Goal: Transaction & Acquisition: Purchase product/service

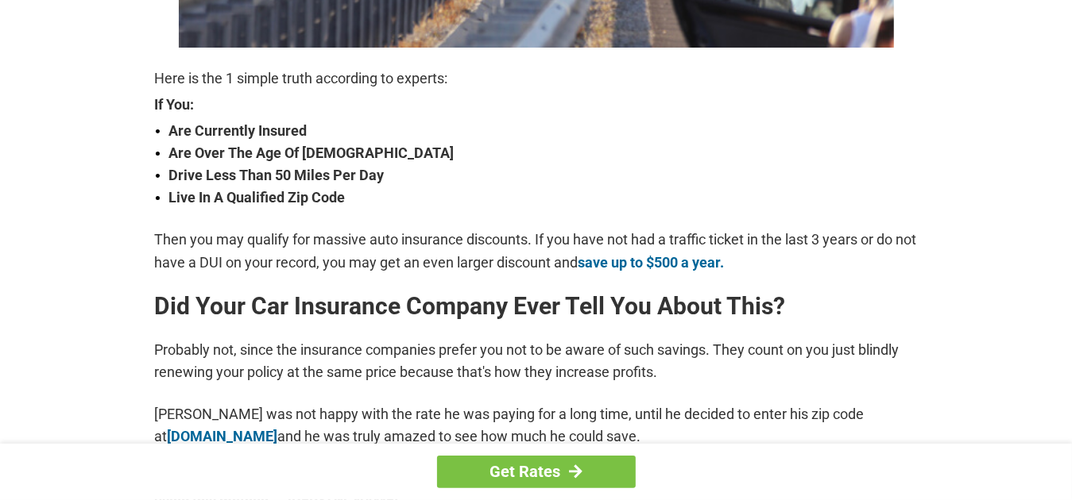
scroll to position [318, 0]
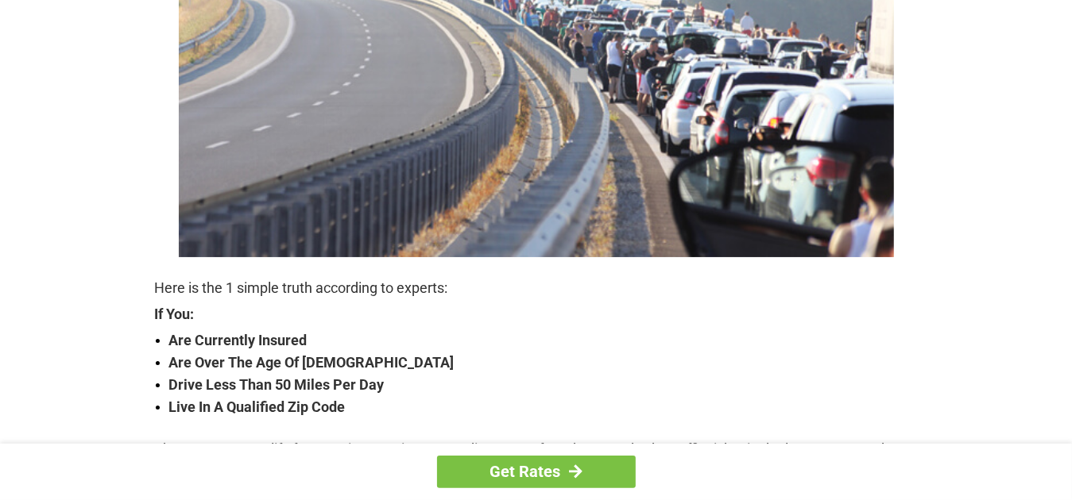
click at [282, 390] on strong "Drive Less Than 50 Miles Per Day" at bounding box center [543, 385] width 748 height 22
click at [542, 471] on link "Get Rates" at bounding box center [536, 472] width 199 height 33
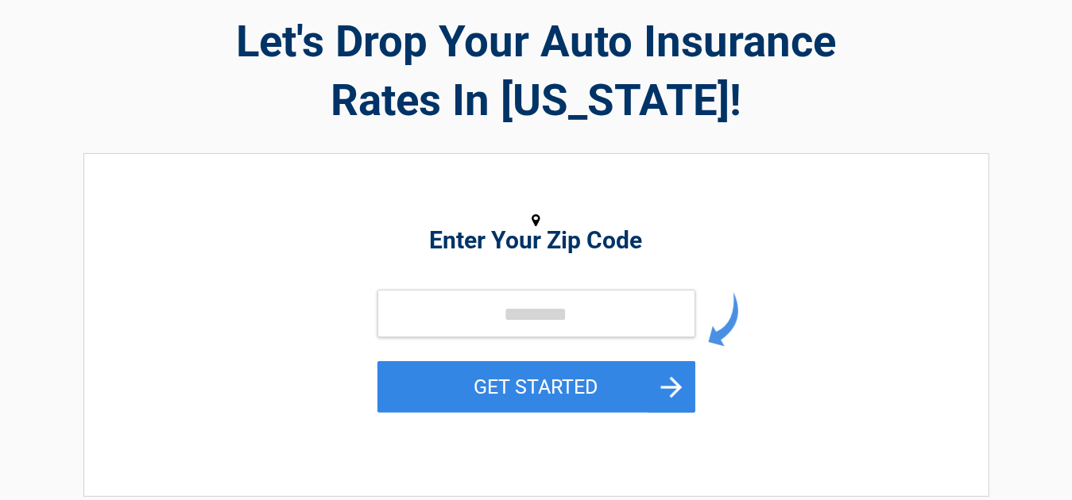
scroll to position [79, 0]
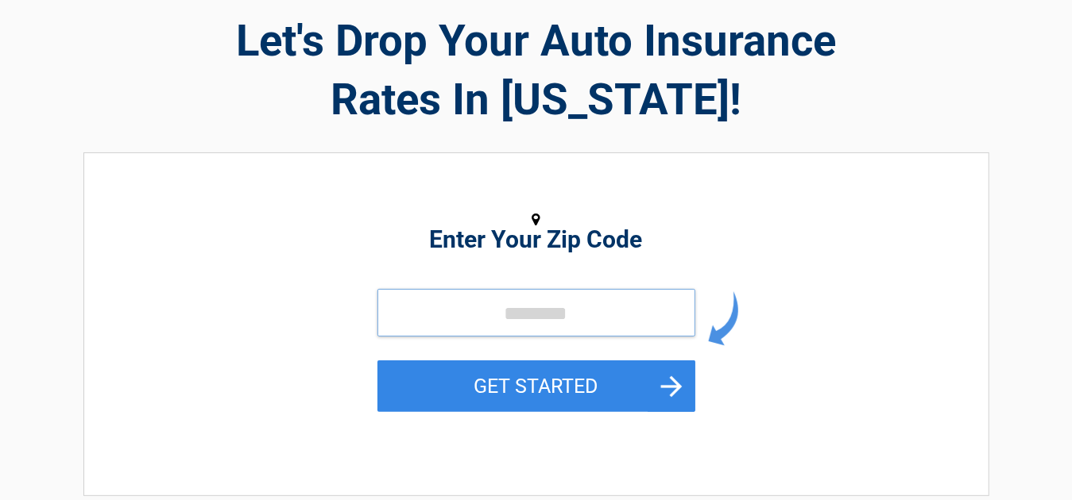
click at [530, 315] on input "tel" at bounding box center [536, 313] width 318 height 48
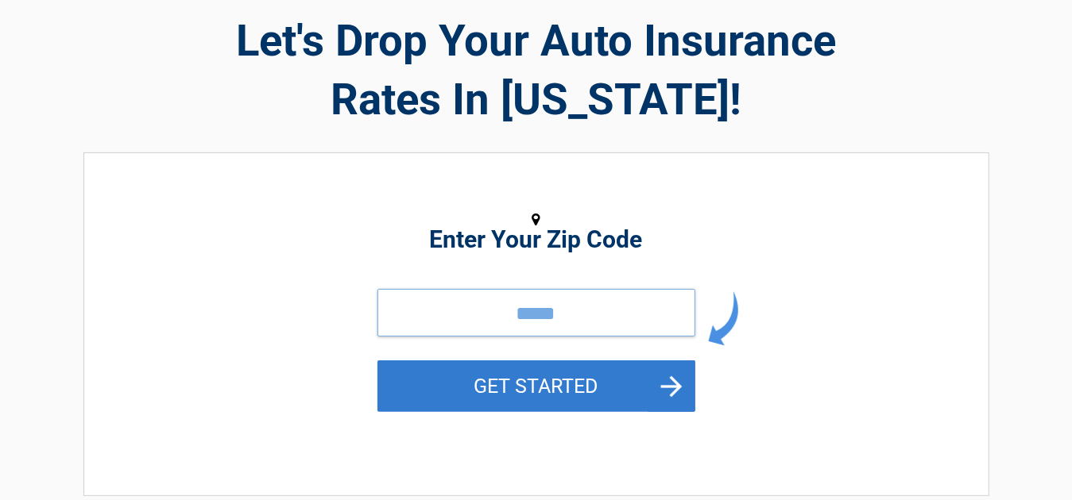
type input "*****"
click at [558, 388] on button "GET STARTED" at bounding box center [536, 387] width 318 height 52
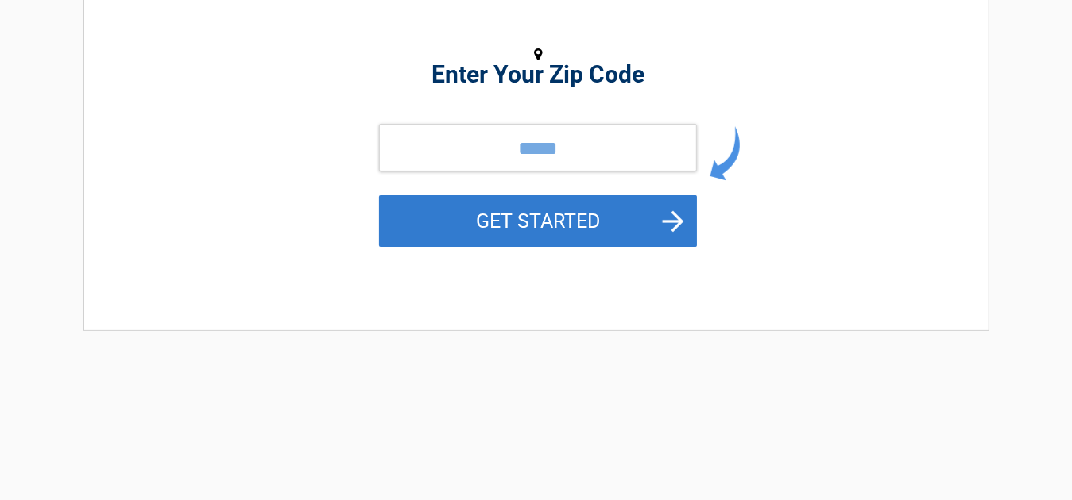
scroll to position [0, 0]
